Goal: Task Accomplishment & Management: Manage account settings

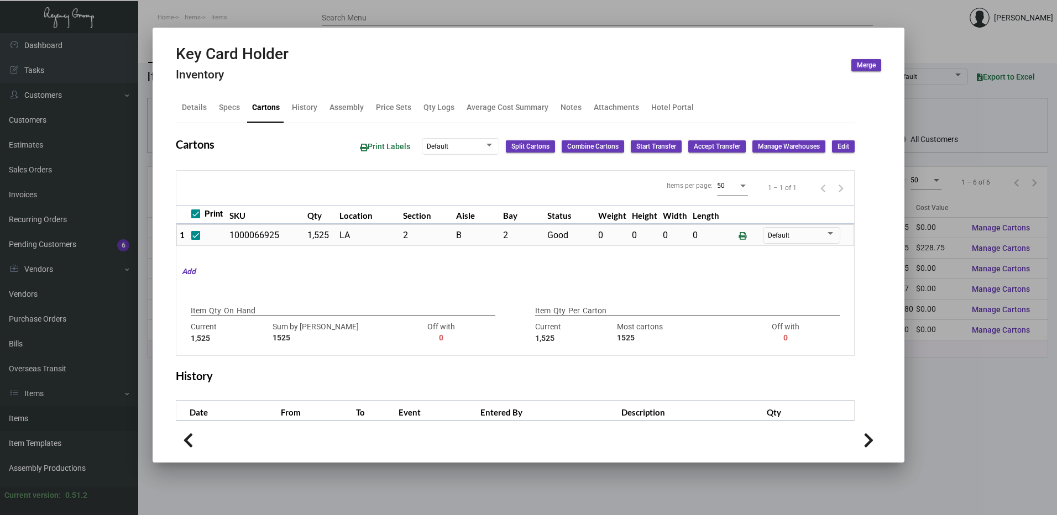
click at [307, 14] on div at bounding box center [528, 257] width 1057 height 515
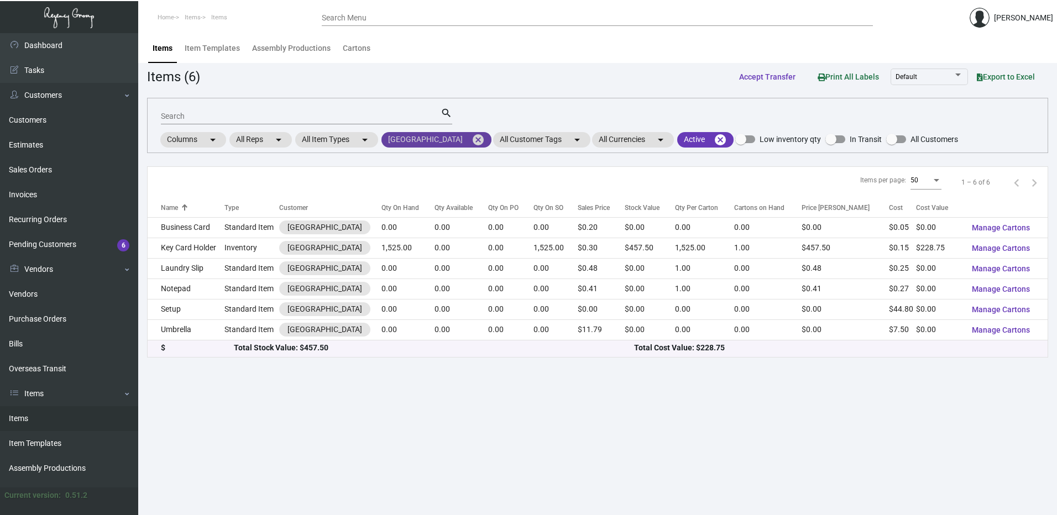
click at [472, 138] on mat-icon "cancel" at bounding box center [478, 139] width 13 height 13
click at [0, 0] on mat-chip at bounding box center [0, 0] width 0 height 0
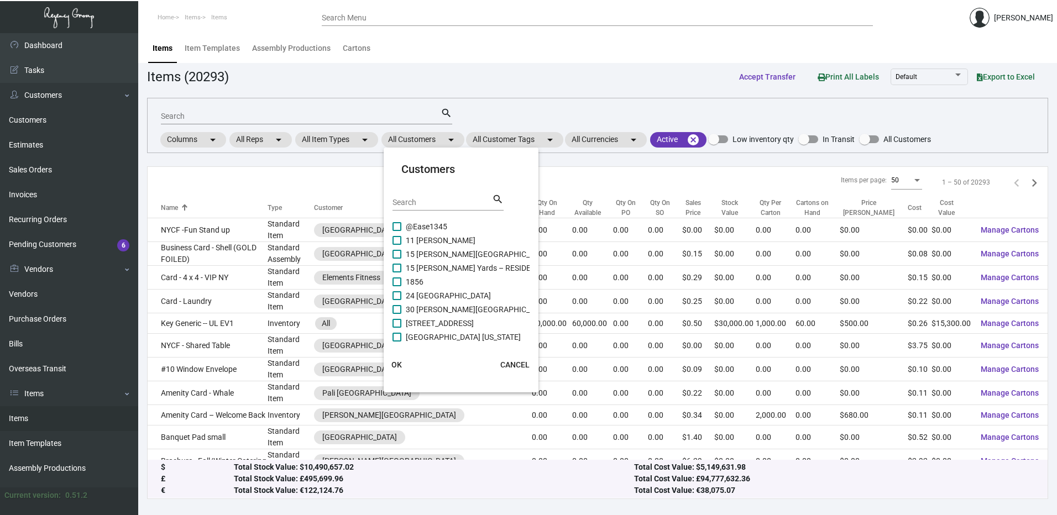
click at [424, 199] on input "Search" at bounding box center [443, 202] width 100 height 9
paste input "LINE [GEOGRAPHIC_DATA]"
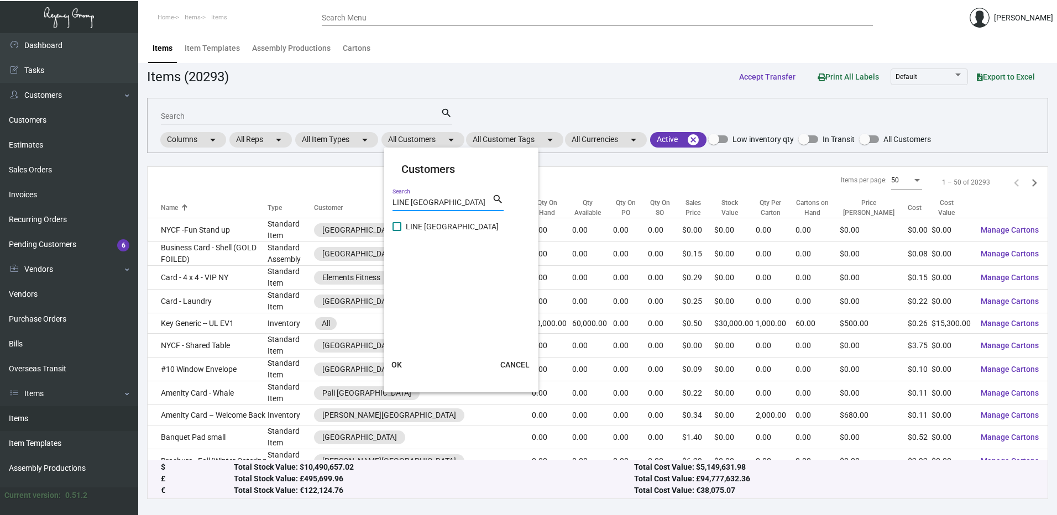
type input "LINE [GEOGRAPHIC_DATA]"
click at [398, 228] on span at bounding box center [397, 226] width 9 height 9
click at [397, 231] on input "LINE [GEOGRAPHIC_DATA]" at bounding box center [396, 231] width 1 height 1
checkbox input "true"
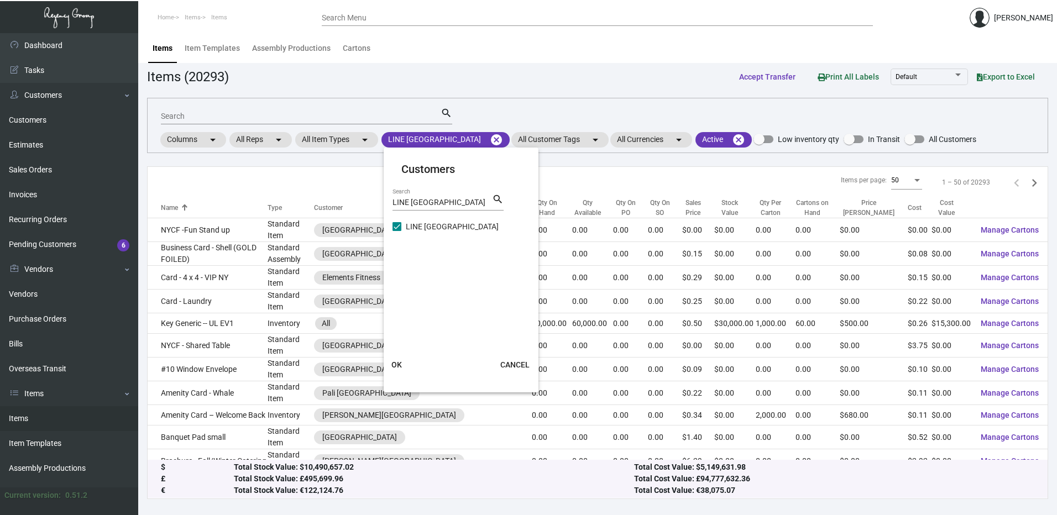
click at [401, 363] on span "OK" at bounding box center [396, 364] width 11 height 9
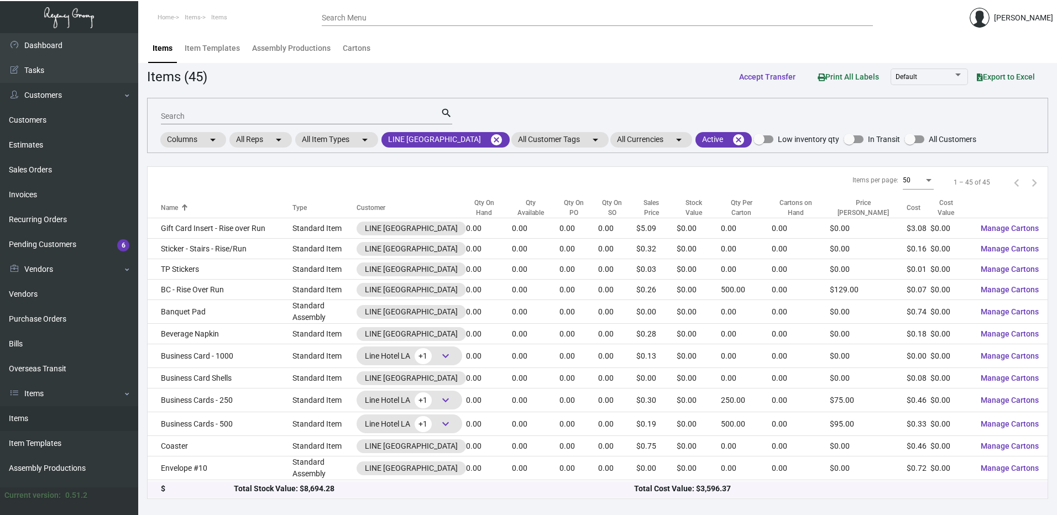
click at [472, 205] on div "Qty On Hand" at bounding box center [484, 208] width 36 height 20
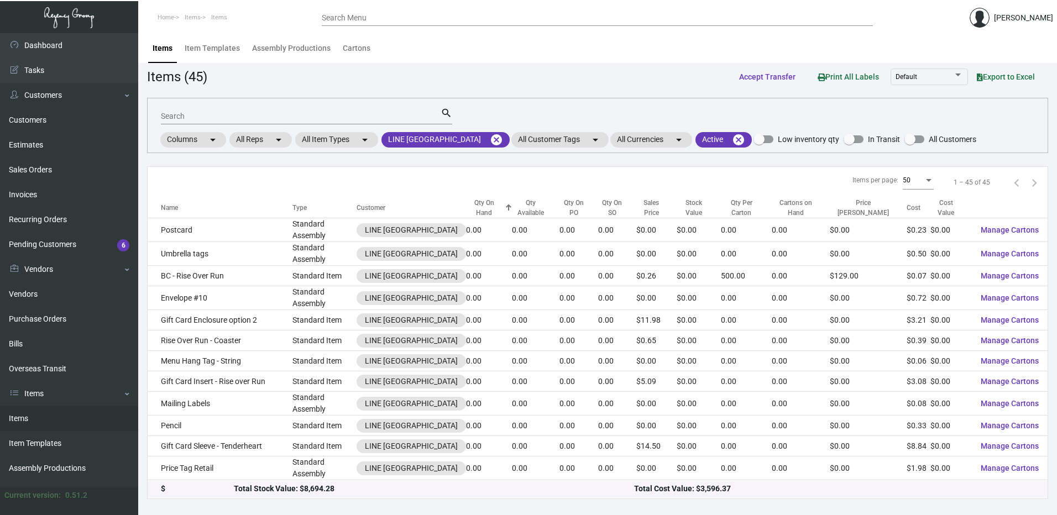
click at [470, 203] on div "Qty On Hand" at bounding box center [484, 208] width 36 height 20
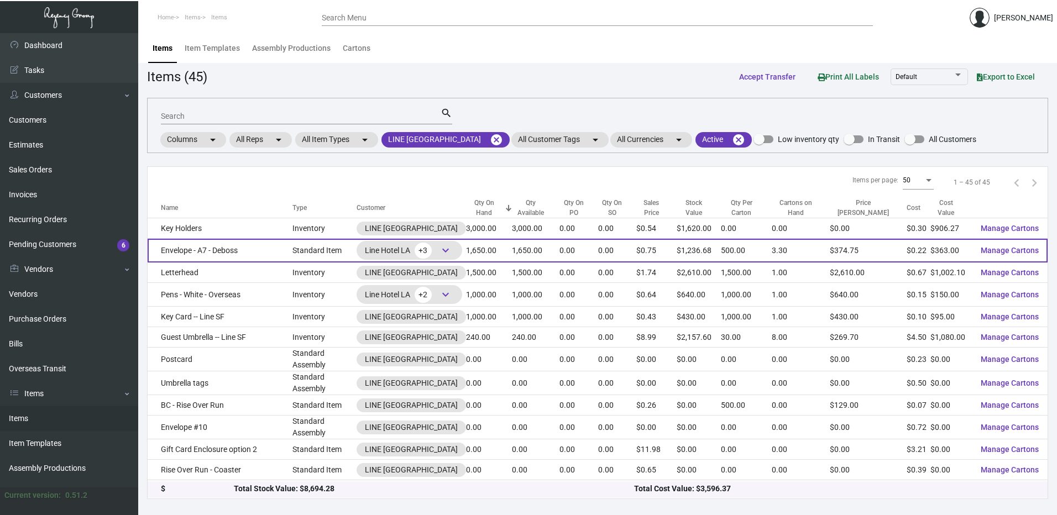
click at [439, 248] on span "keyboard_arrow_down" at bounding box center [445, 250] width 13 height 13
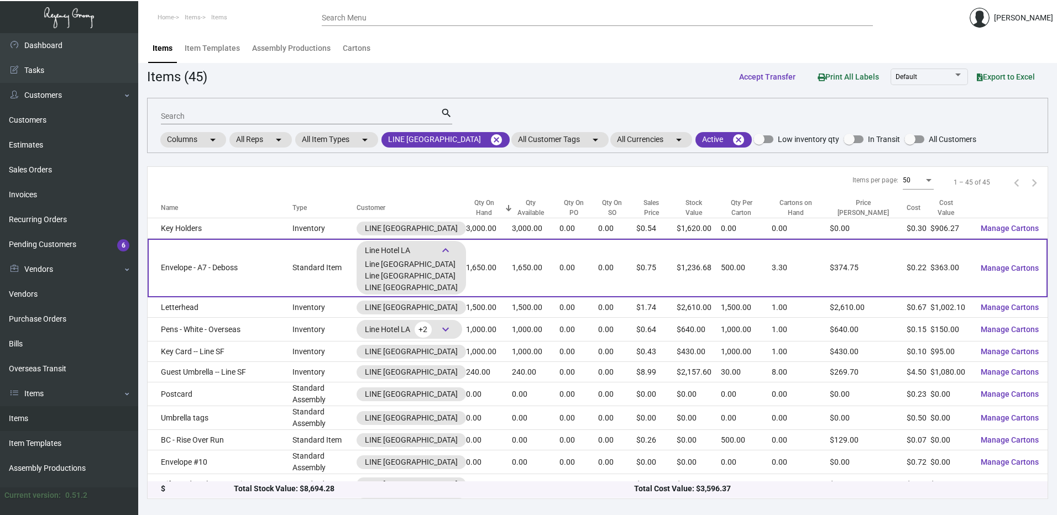
click at [292, 271] on td "Standard Item" at bounding box center [324, 268] width 64 height 59
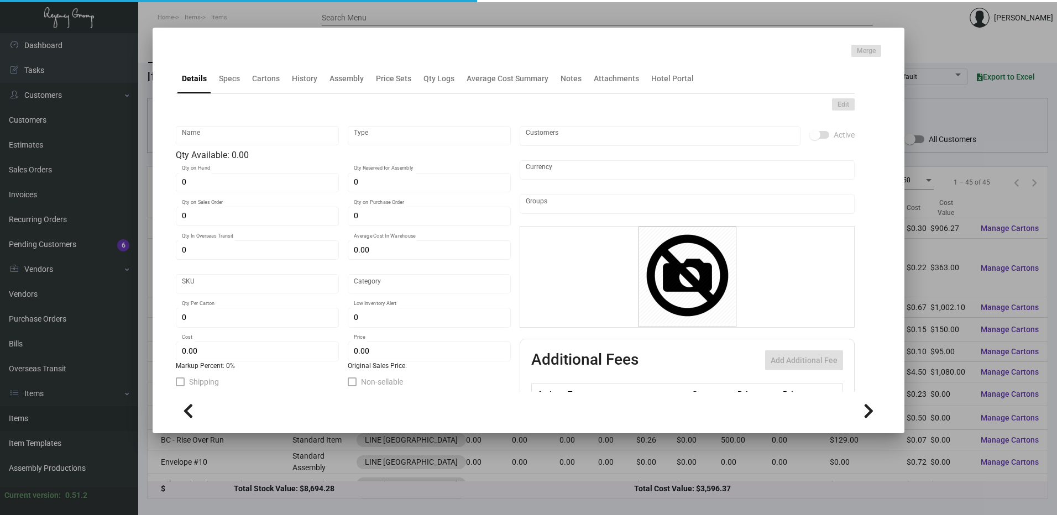
type input "Envelope - A7 - Deboss"
type input "Standard Item"
type input "1,650"
type input "$ 0.44"
type input "804-Envelope-72"
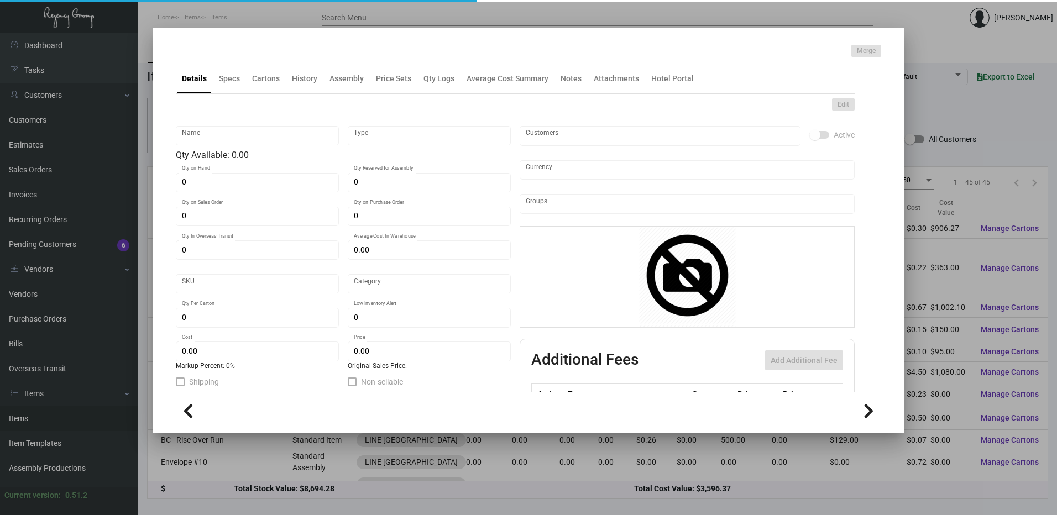
type input "Standard"
type input "500"
type input "$ 0.22"
type input "$ 0.7495"
checkbox input "true"
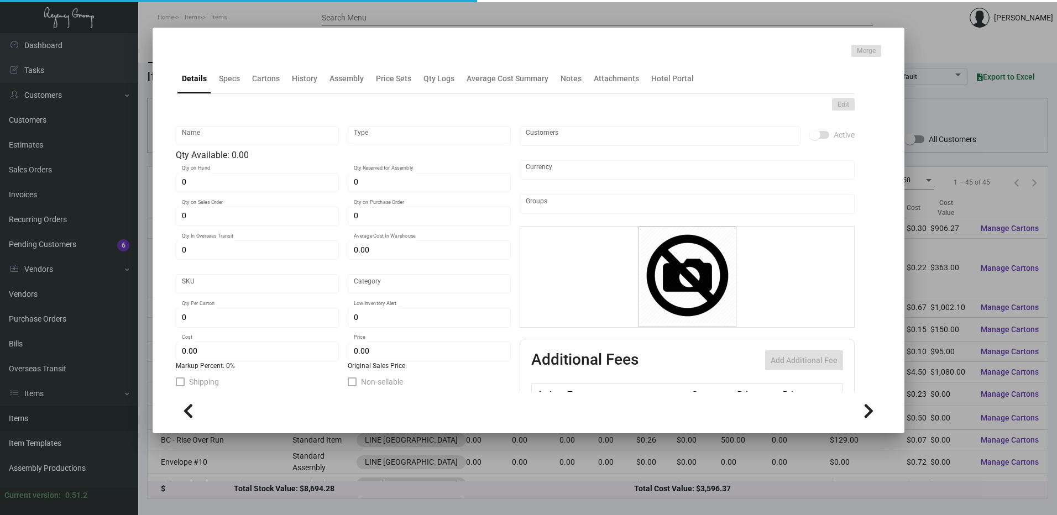
type input "United States Dollar $"
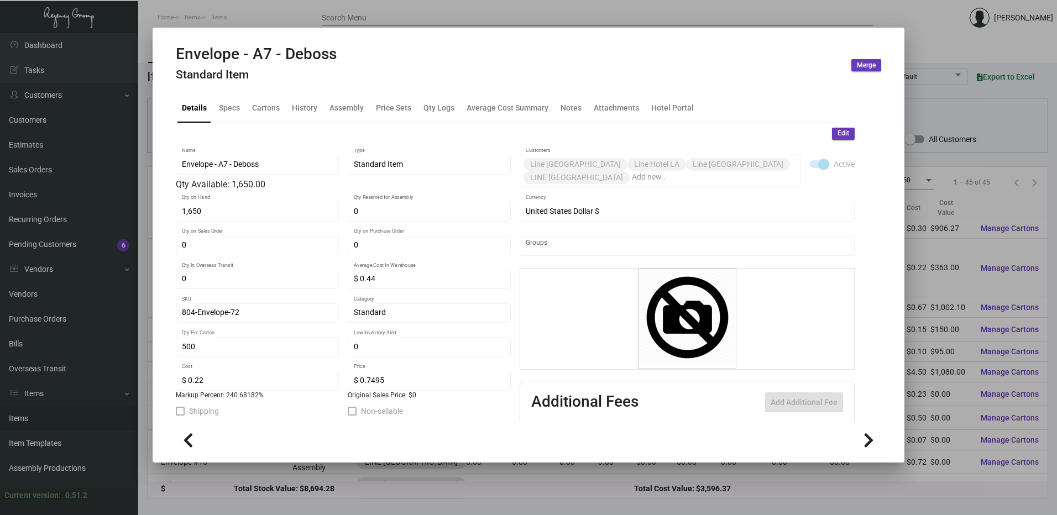
click at [294, 80] on h4 "Standard Item" at bounding box center [256, 75] width 161 height 14
click at [304, 97] on div "History" at bounding box center [304, 108] width 34 height 27
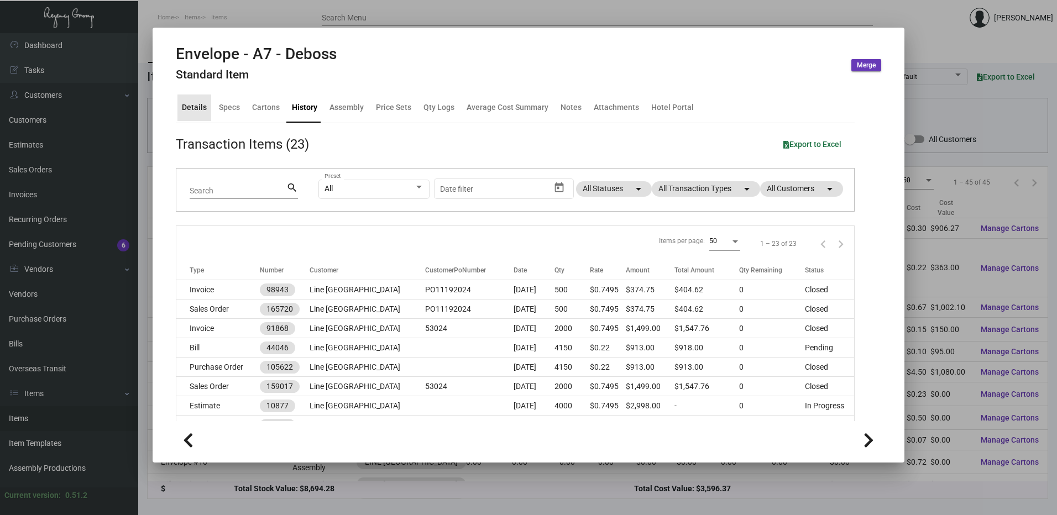
click at [196, 106] on div "Details" at bounding box center [194, 108] width 25 height 12
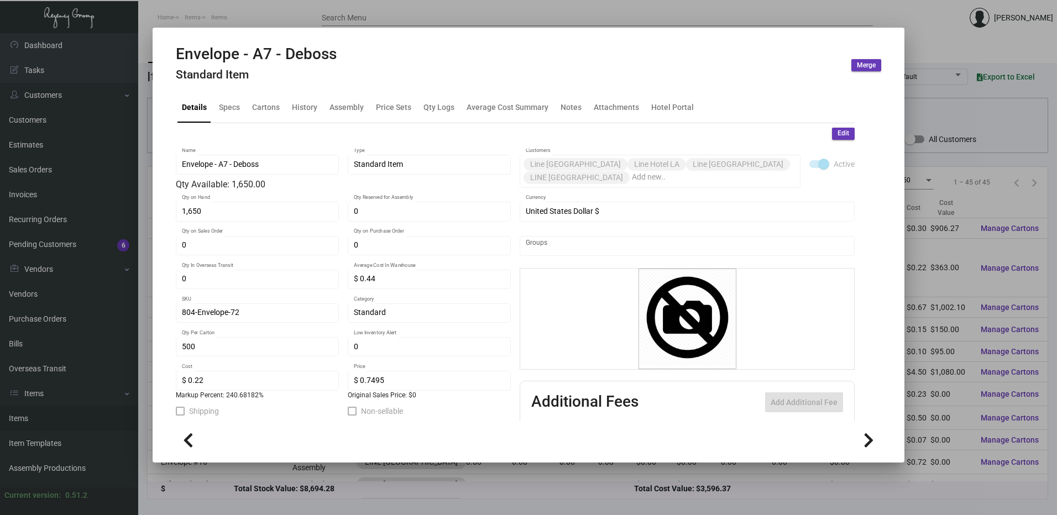
click at [287, 23] on div at bounding box center [528, 257] width 1057 height 515
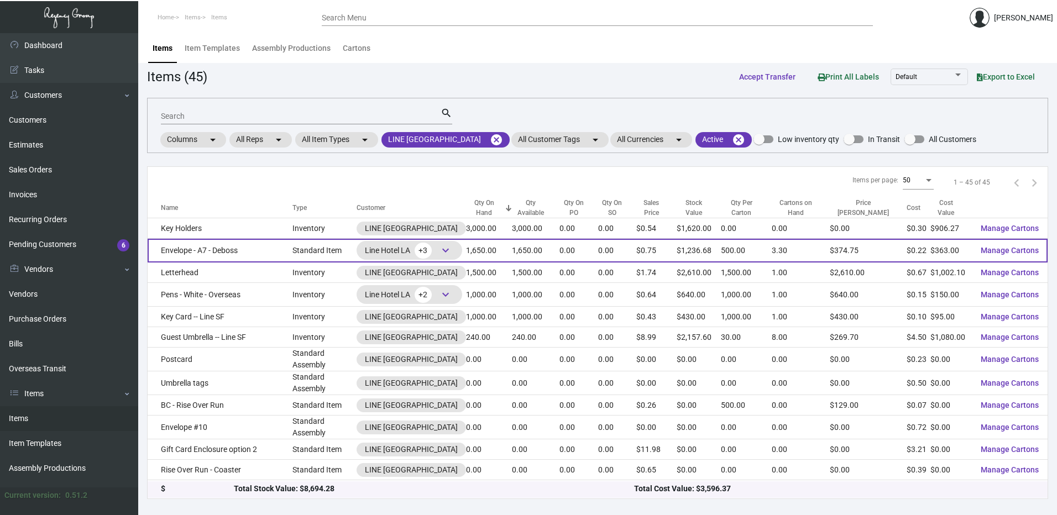
click at [232, 251] on td "Envelope - A7 - Deboss" at bounding box center [220, 251] width 145 height 24
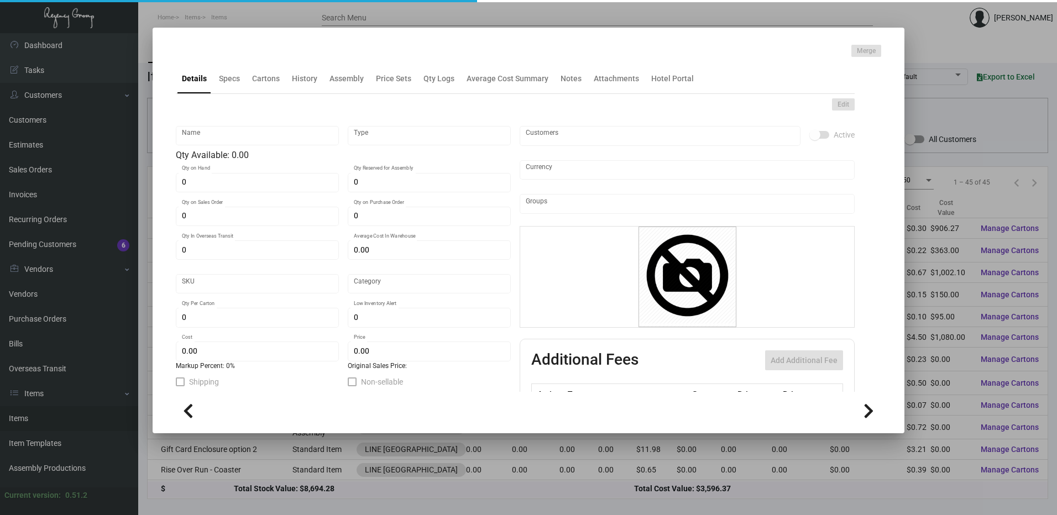
type input "Envelope - A7 - Deboss"
type input "Standard Item"
type input "1,650"
type input "$ 0.44"
type input "804-Envelope-72"
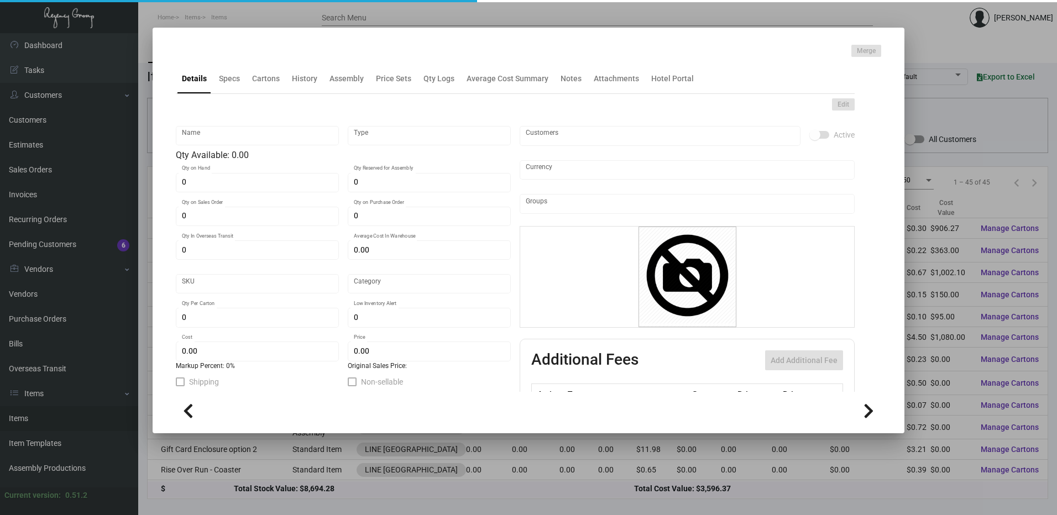
type input "Standard"
type input "500"
type input "$ 0.22"
type input "$ 0.7495"
checkbox input "true"
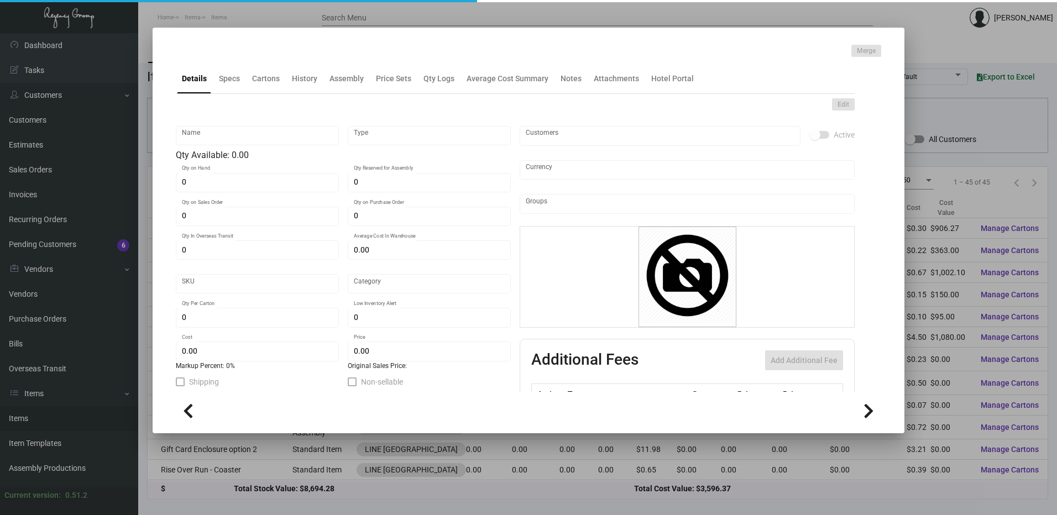
type input "United States Dollar $"
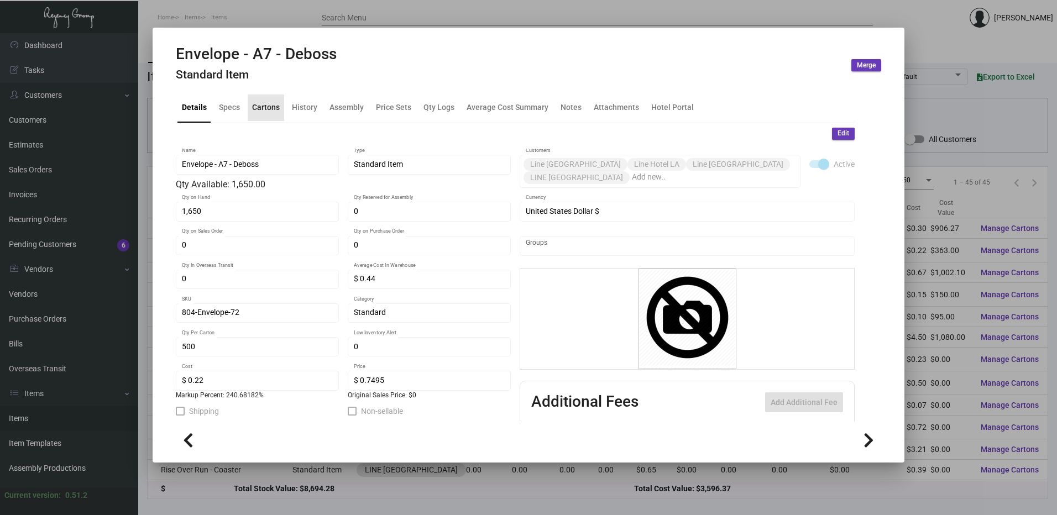
click at [266, 103] on div "Cartons" at bounding box center [266, 108] width 28 height 12
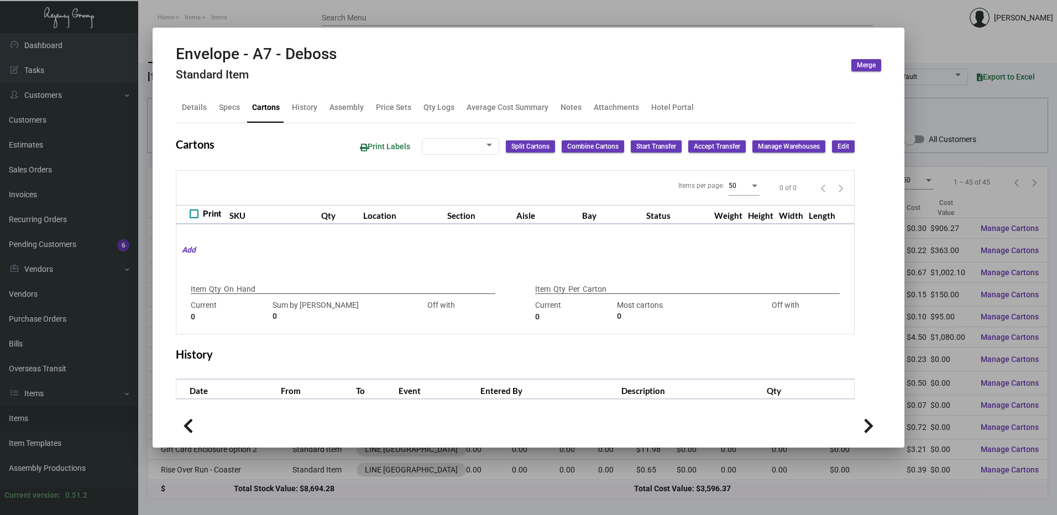
checkbox input "true"
type input "1,650"
type input "1650"
type input "0"
type input "500"
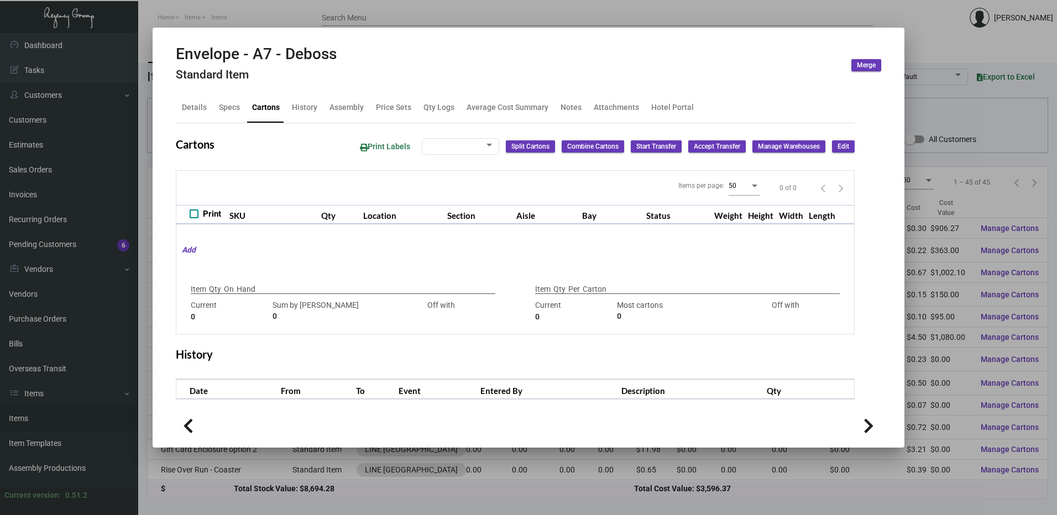
type input "1000"
type input "-500"
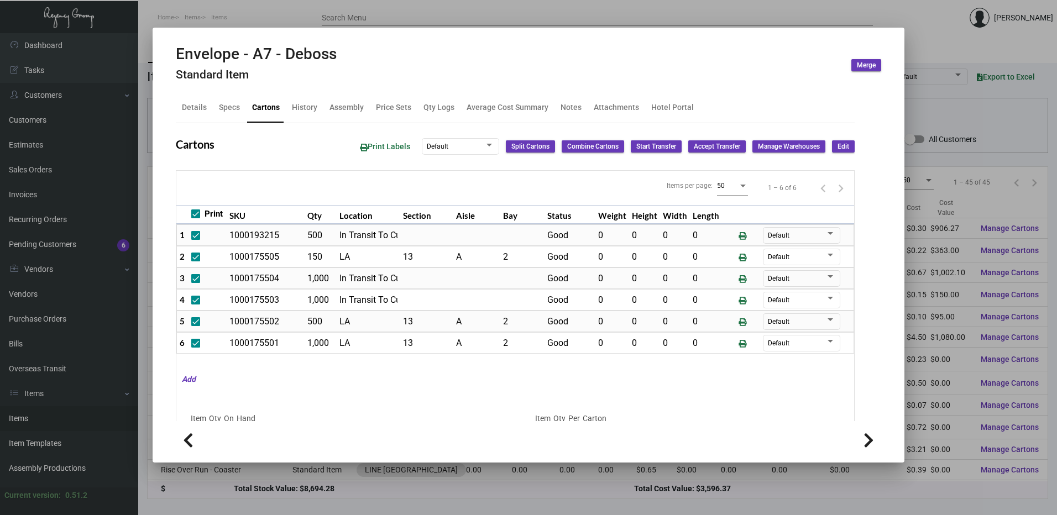
click at [255, 19] on div at bounding box center [528, 257] width 1057 height 515
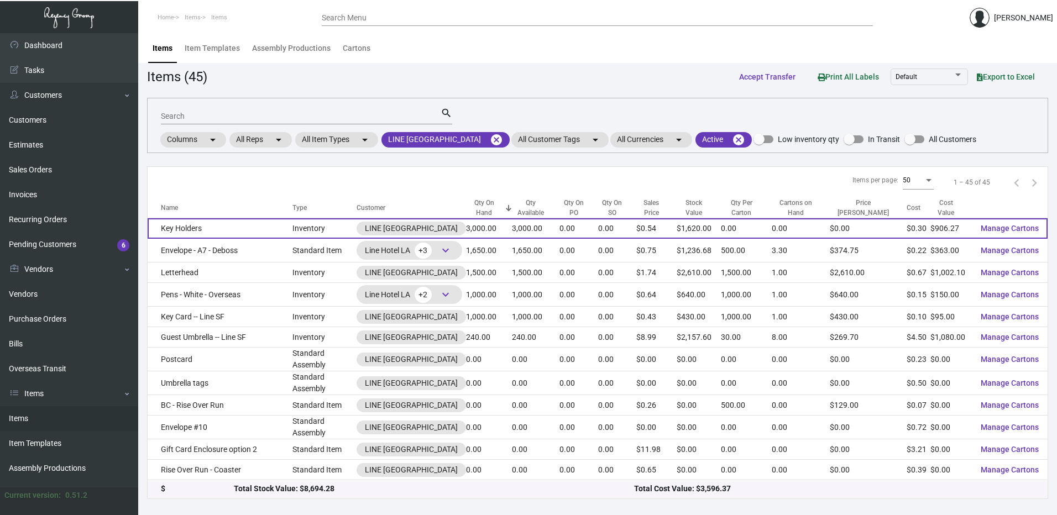
click at [188, 229] on td "Key Holders" at bounding box center [220, 228] width 145 height 20
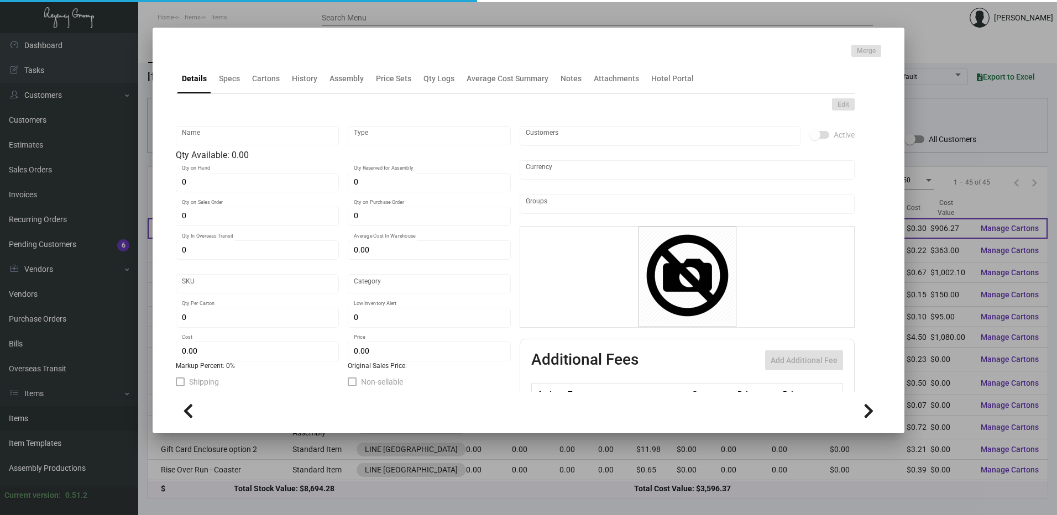
type input "Key Holders"
type input "Inventory"
type input "3,000"
type input "$ 0.3965"
type input "LineSF33-Key Holder-15"
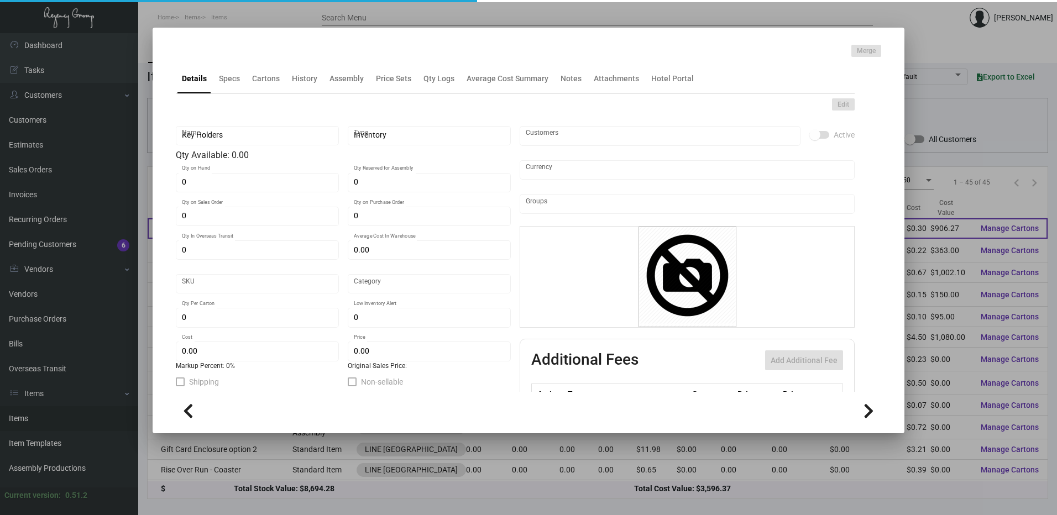
type input "Standard"
type input "$ 0.30209"
type input "$ 0.54"
checkbox input "true"
type input "United States Dollar $"
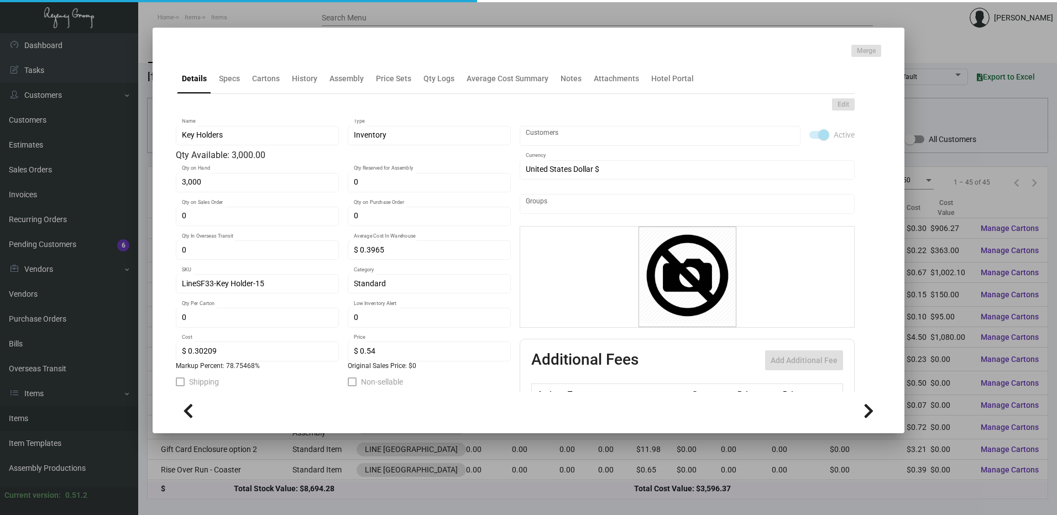
click at [294, 14] on div at bounding box center [528, 257] width 1057 height 515
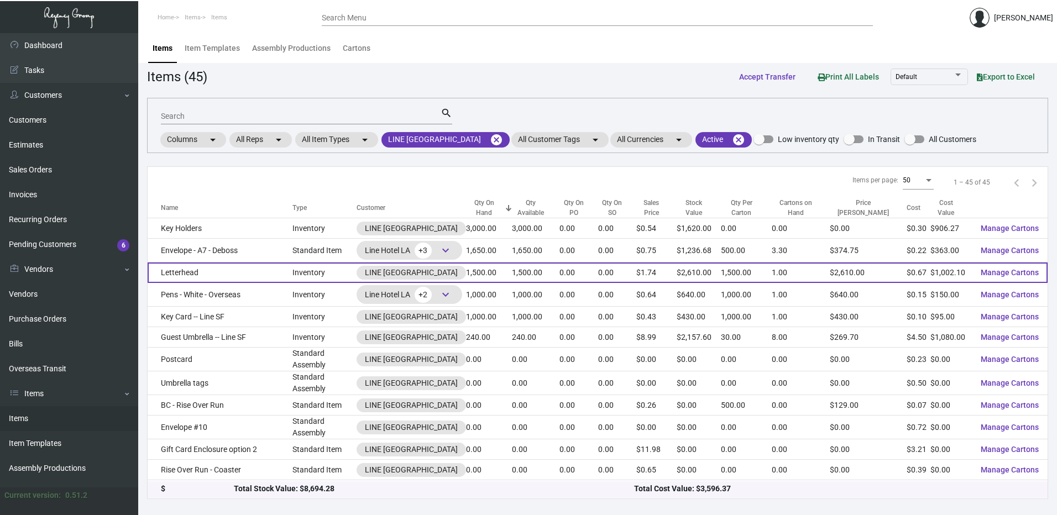
click at [236, 265] on td "Letterhead" at bounding box center [220, 273] width 145 height 20
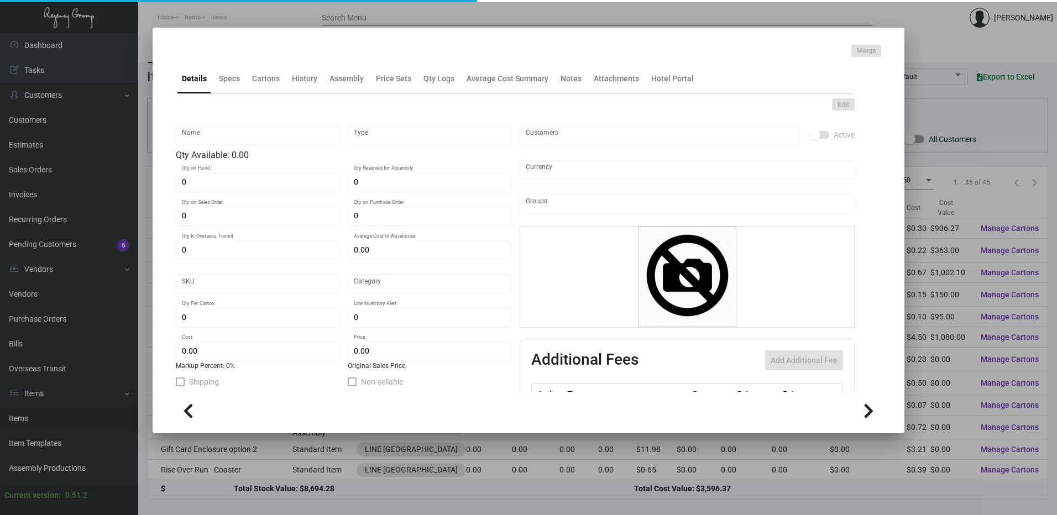
type input "Letterhead"
type input "Inventory"
type input "1,500"
type input "$ 2.00419"
type input "LineSF33-Letterhead-65"
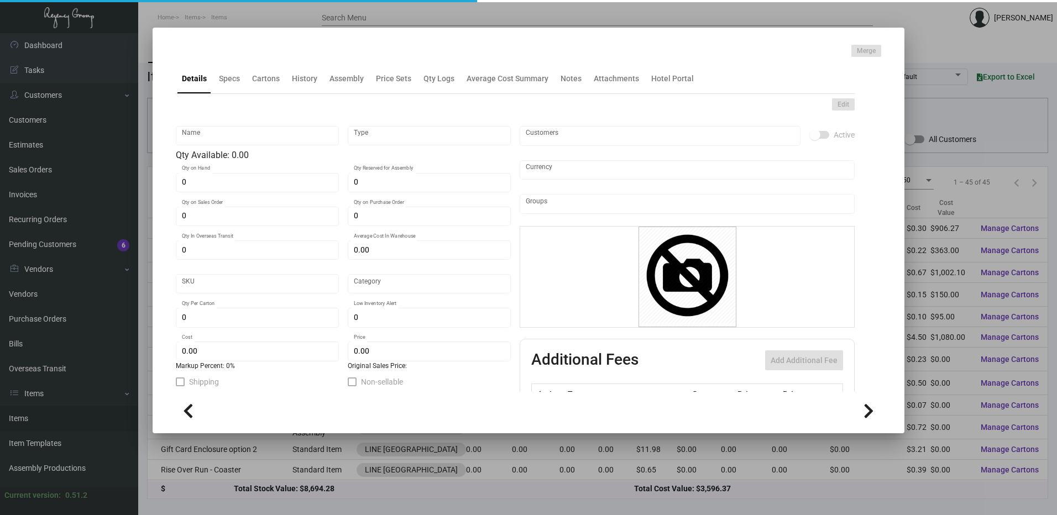
type input "Standard"
type input "1,500"
type input "$ 0.66806"
type input "$ 1.74"
checkbox input "true"
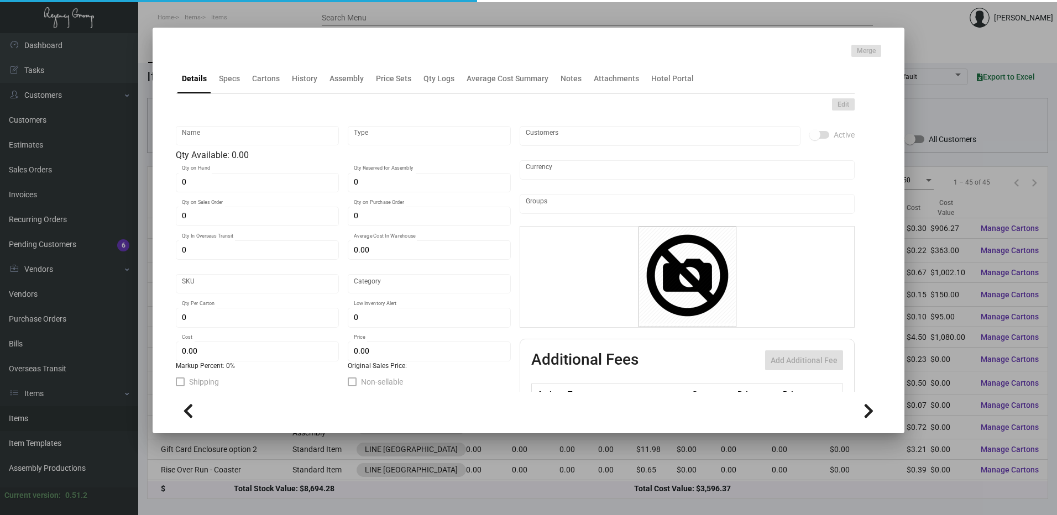
type input "United States Dollar $"
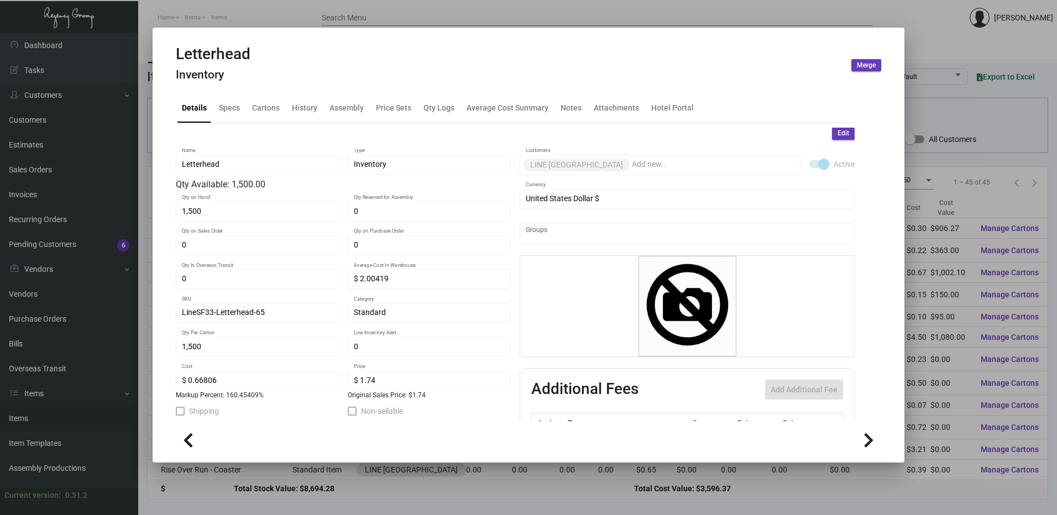
click at [259, 78] on div "Letterhead Inventory Merge" at bounding box center [528, 65] width 705 height 41
click at [259, 102] on div "Cartons" at bounding box center [266, 108] width 28 height 12
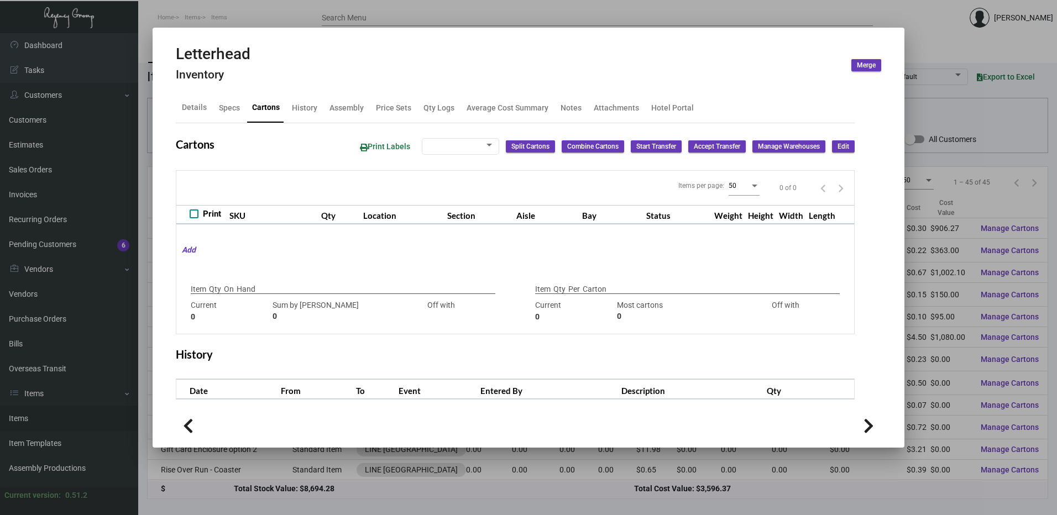
type input "1,500"
type input "500"
type input "+1000"
type input "1,500"
type input "1000"
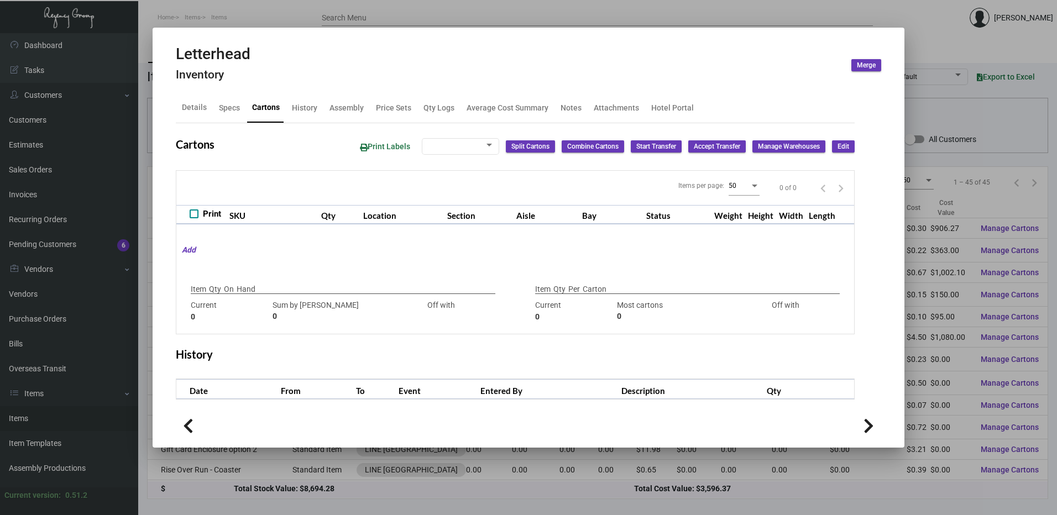
type input "+500"
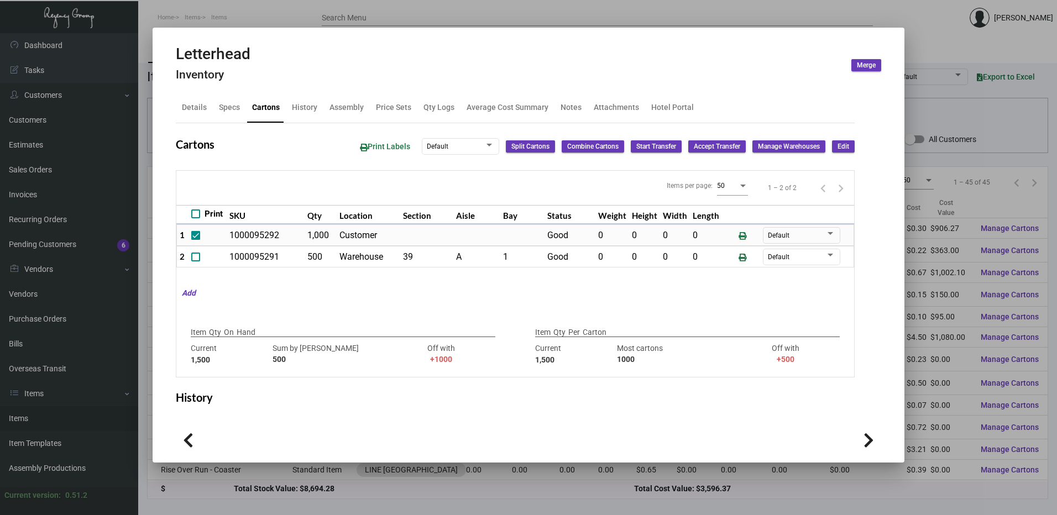
click at [240, 13] on div at bounding box center [528, 257] width 1057 height 515
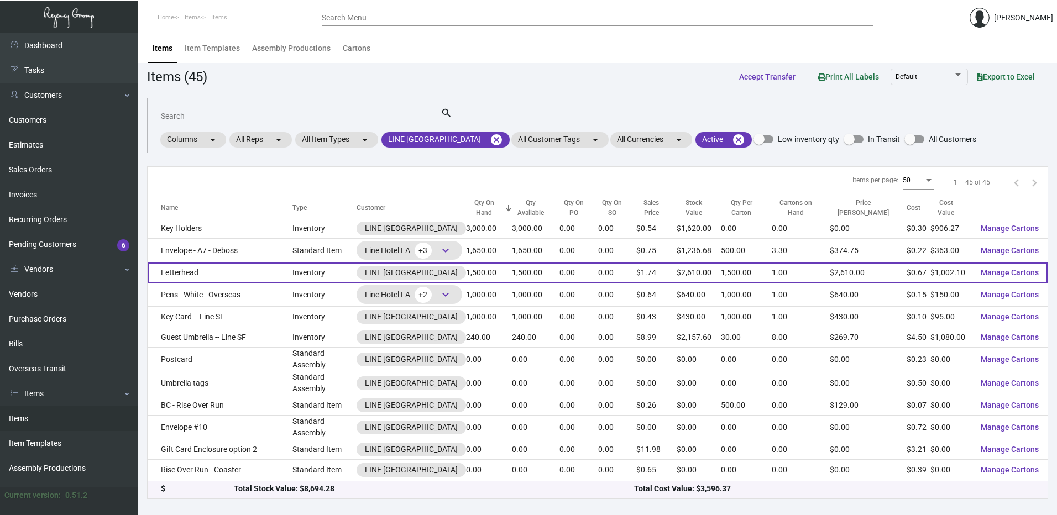
click at [219, 271] on td "Letterhead" at bounding box center [220, 273] width 145 height 20
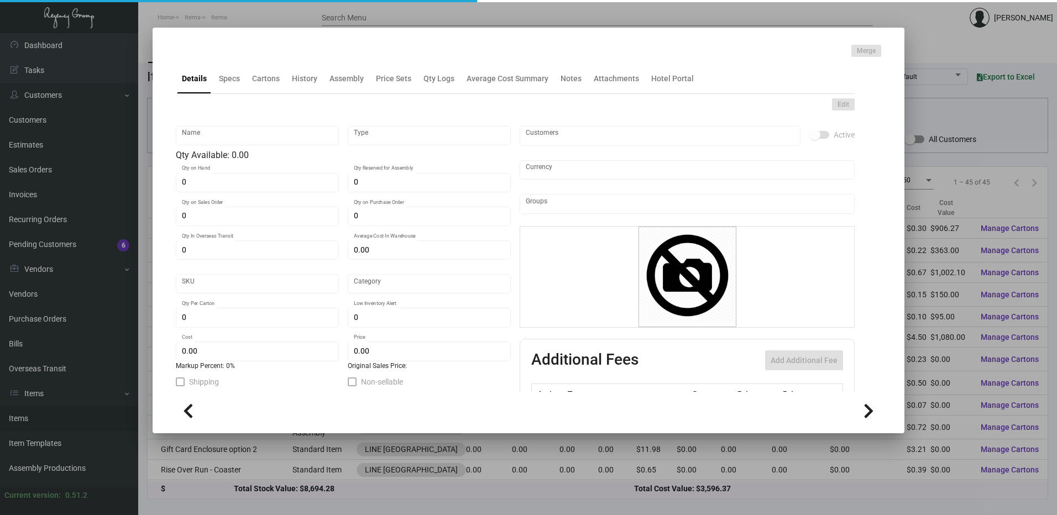
type input "Letterhead"
type input "Inventory"
type input "1,500"
type input "$ 2.00419"
type input "LineSF33-Letterhead-65"
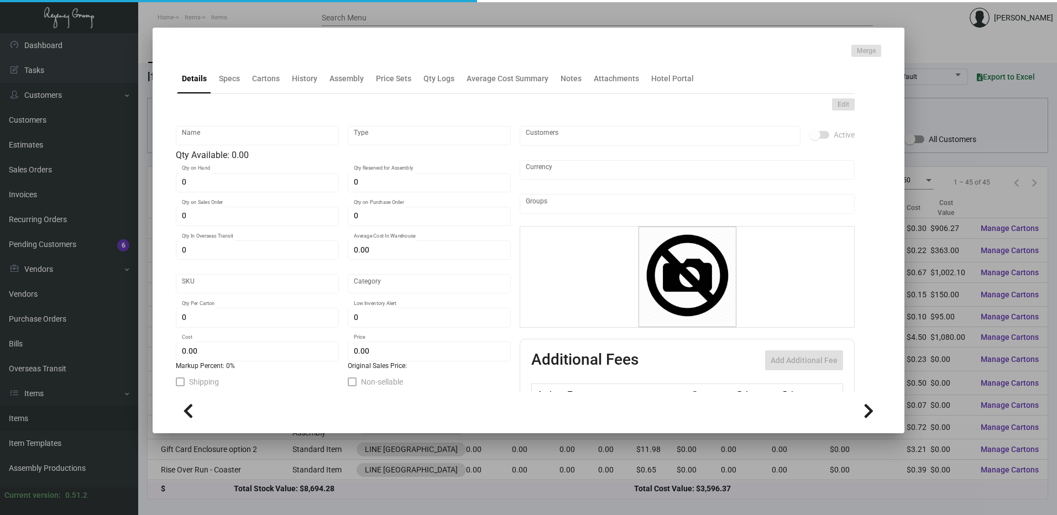
type input "Standard"
type input "1,500"
type input "$ 0.66806"
type input "$ 1.74"
checkbox input "true"
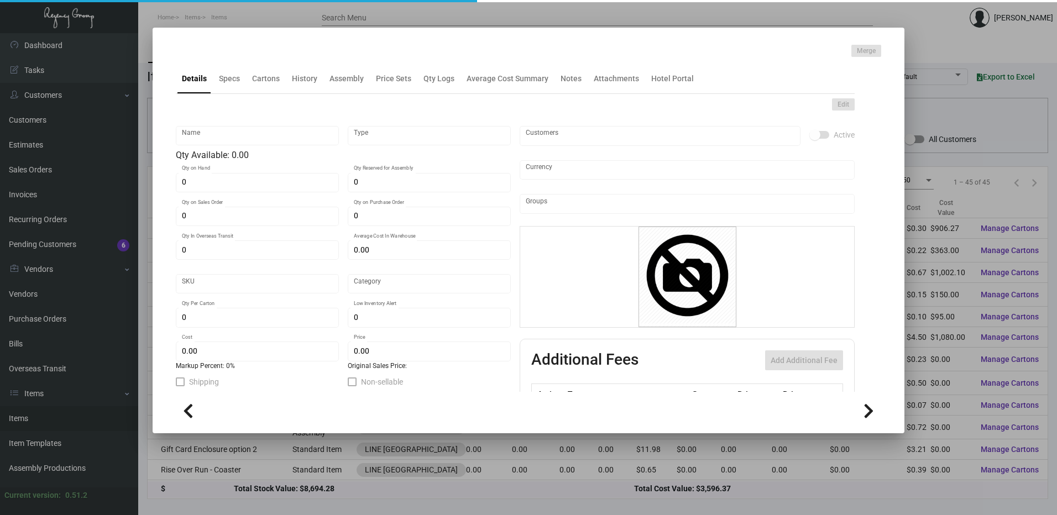
type input "United States Dollar $"
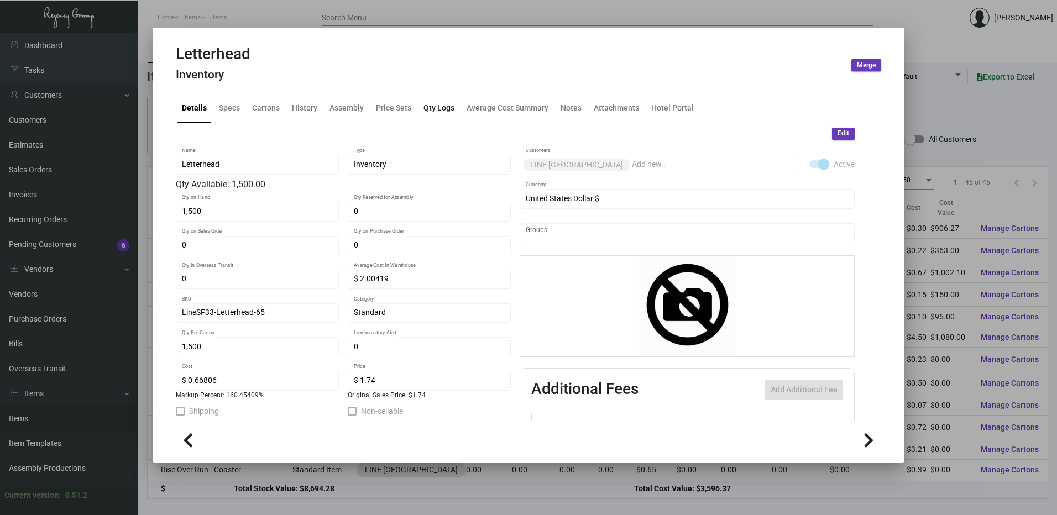
click at [430, 97] on div "Qty Logs" at bounding box center [439, 108] width 40 height 27
